Goal: Information Seeking & Learning: Understand process/instructions

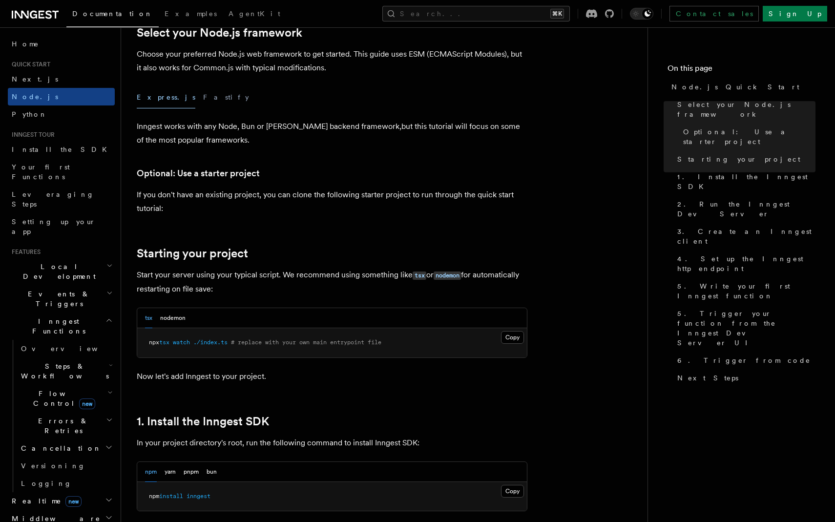
scroll to position [262, 0]
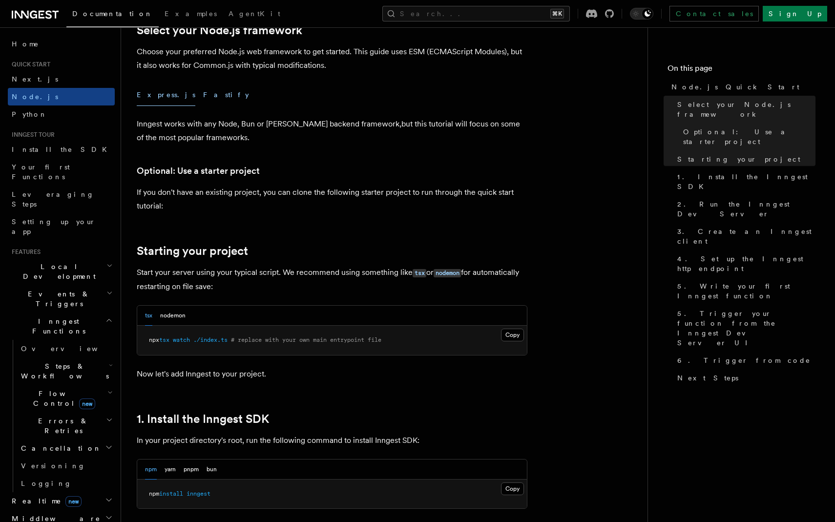
click at [203, 94] on button "Fastify" at bounding box center [226, 95] width 46 height 22
click at [150, 95] on button "Express.js" at bounding box center [166, 95] width 59 height 22
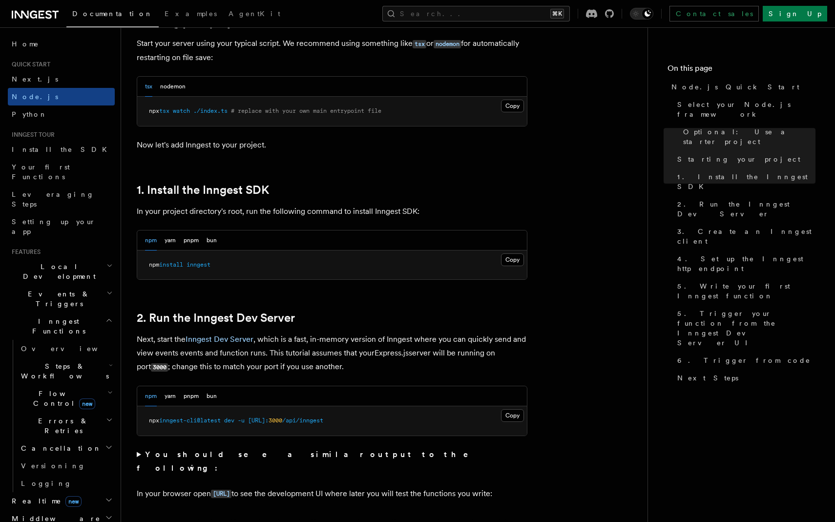
scroll to position [493, 0]
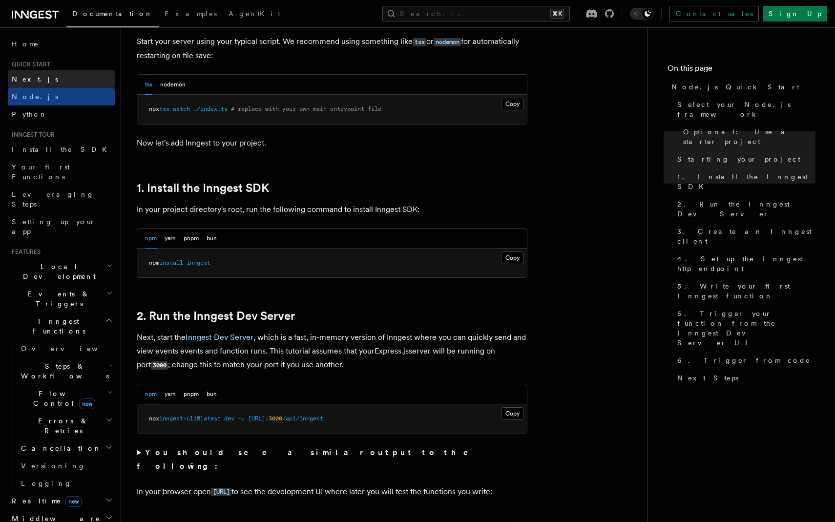
click at [36, 79] on link "Next.js" at bounding box center [61, 79] width 107 height 18
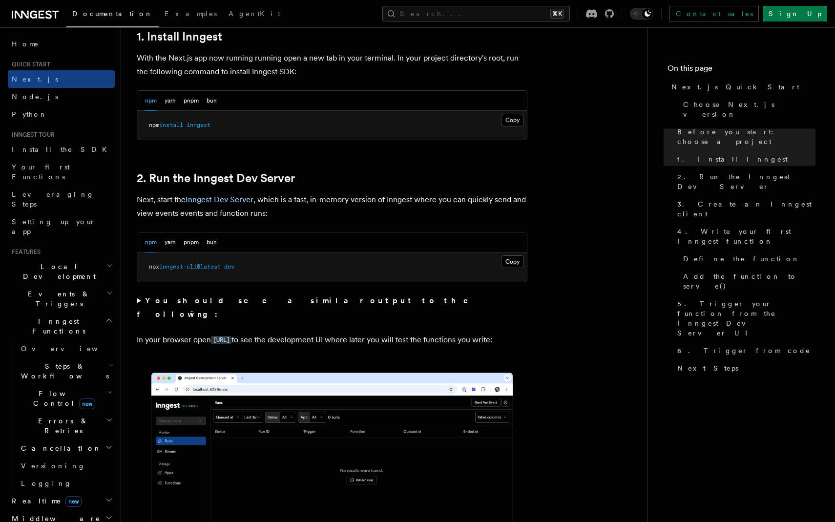
scroll to position [556, 0]
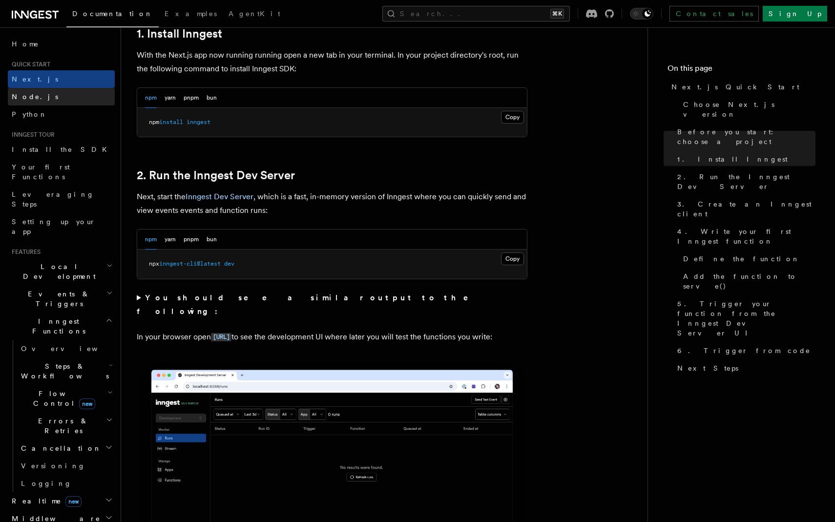
click at [20, 94] on span "Node.js" at bounding box center [35, 97] width 46 height 8
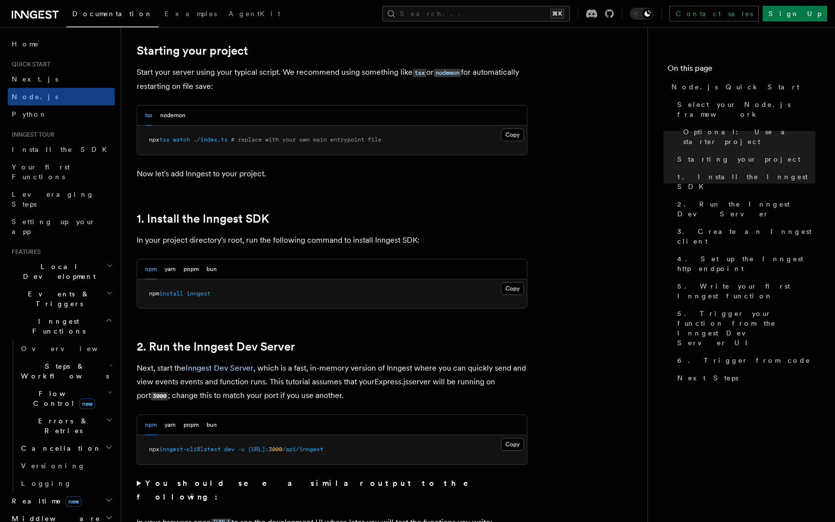
scroll to position [465, 0]
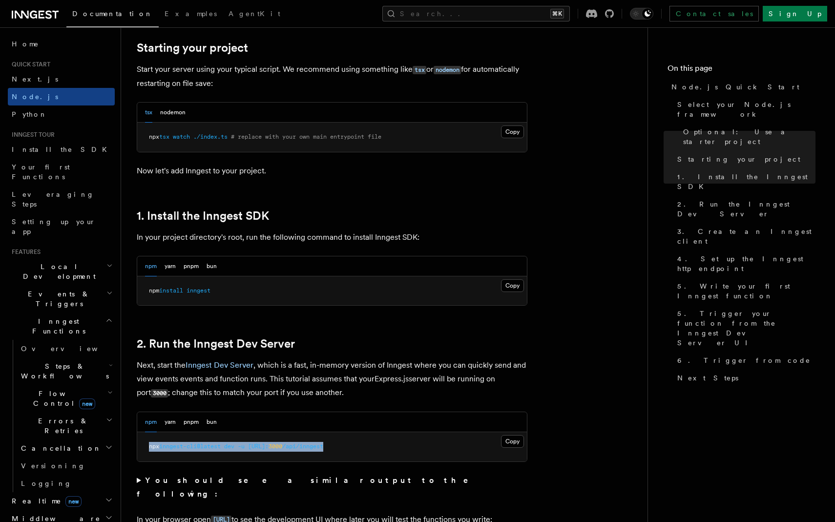
drag, startPoint x: 146, startPoint y: 445, endPoint x: 400, endPoint y: 448, distance: 253.5
click at [400, 449] on pre "npx inngest-cli@latest dev -u [URL]: 3000 /api/inngest" at bounding box center [332, 446] width 390 height 29
copy span "npx inngest-cli@latest dev -u [URL]: 3000 /api/inngest"
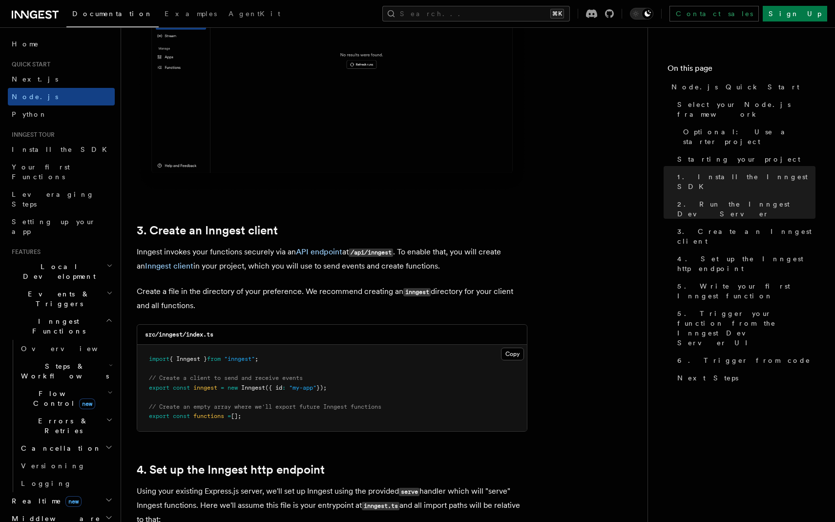
scroll to position [1063, 0]
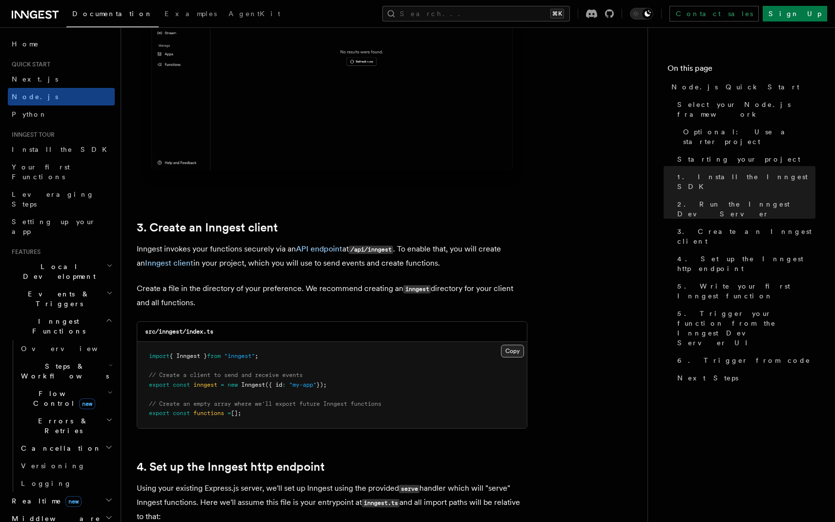
click at [515, 351] on button "Copy Copied" at bounding box center [512, 351] width 23 height 13
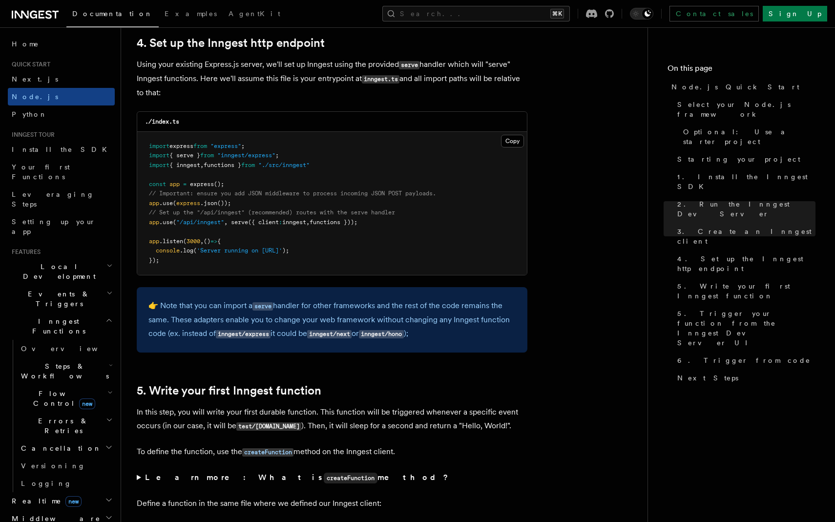
scroll to position [1490, 0]
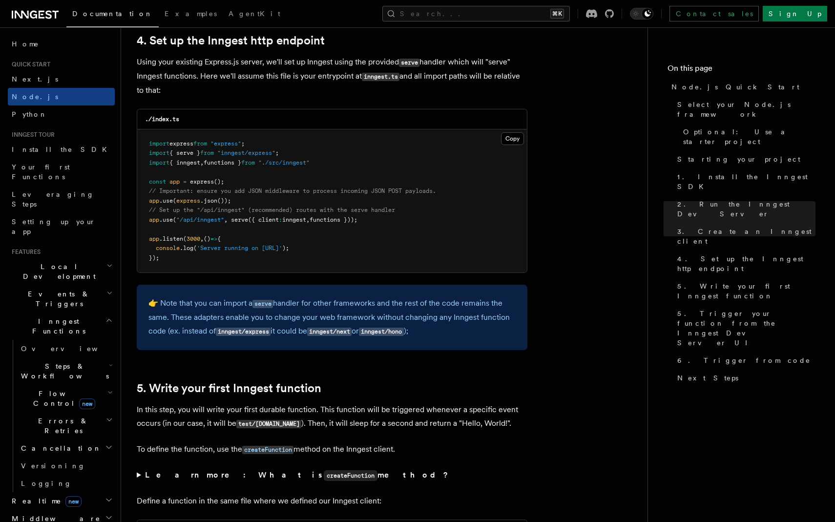
click at [228, 221] on span "," at bounding box center [225, 219] width 3 height 7
copy code "app .use ( "/api/inngest" , serve ({ client : inngest , functions }));"
click at [238, 152] on span ""inngest/express"" at bounding box center [246, 152] width 58 height 7
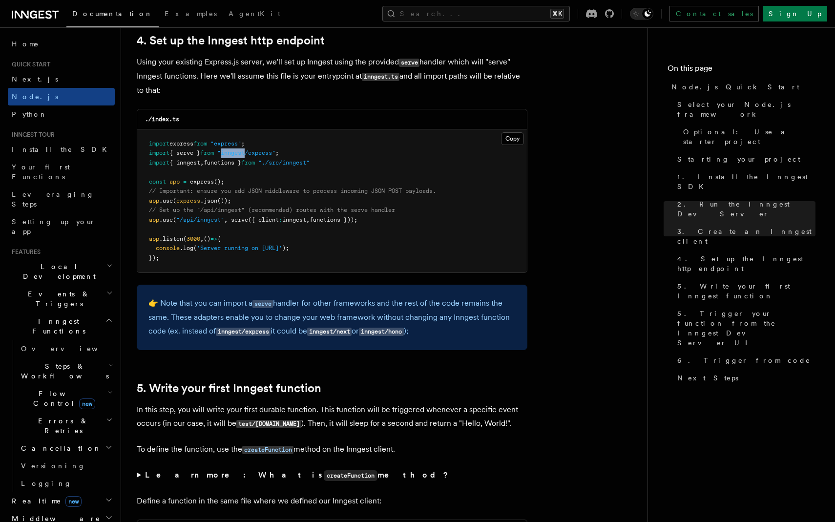
click at [238, 152] on span ""inngest/express"" at bounding box center [246, 152] width 58 height 7
copy code "import { serve } from "inngest/express" ;"
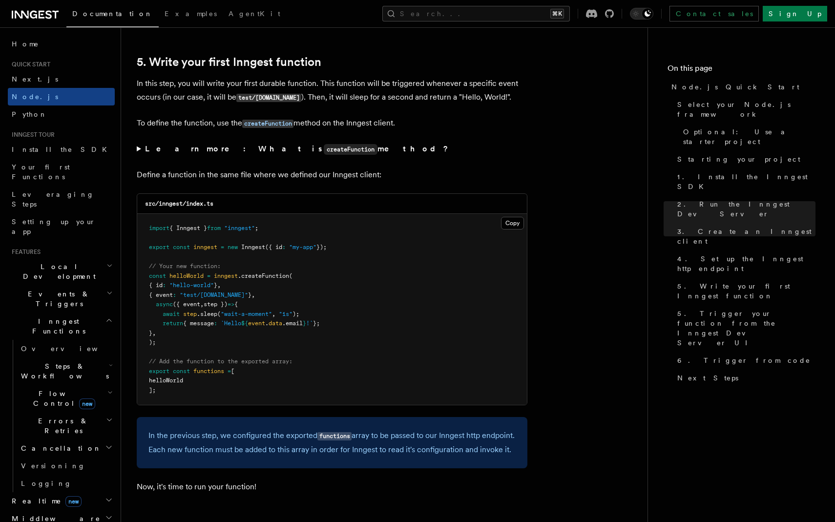
scroll to position [1817, 0]
click at [513, 224] on button "Copy Copied" at bounding box center [512, 222] width 23 height 13
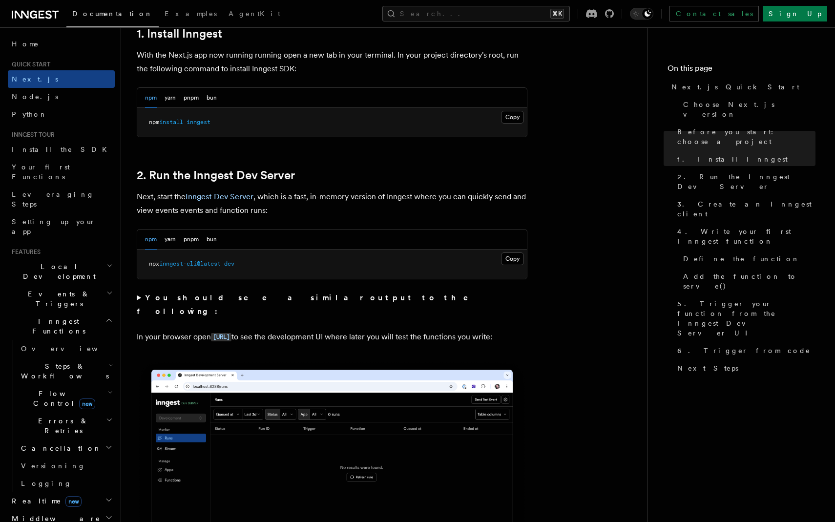
scroll to position [480, 0]
